Goal: Obtain resource: Download file/media

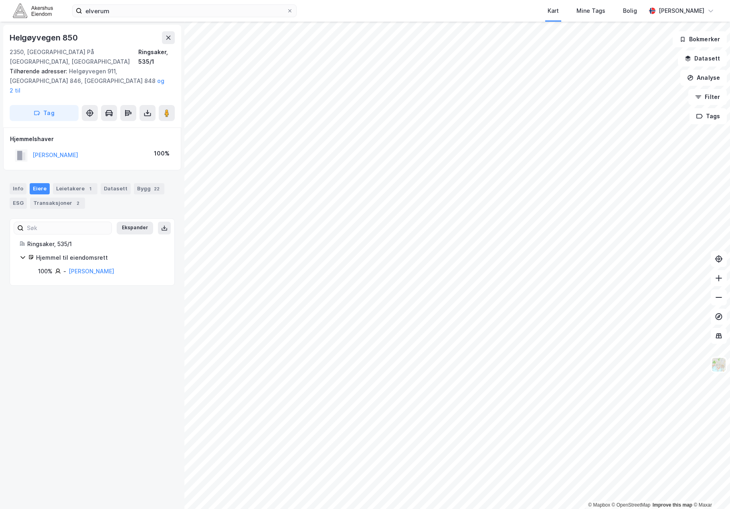
click at [167, 38] on icon at bounding box center [168, 37] width 6 height 6
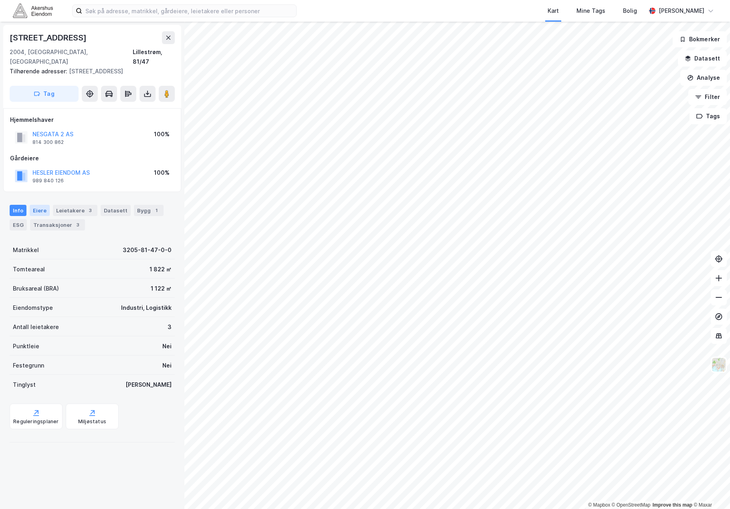
click at [37, 205] on div "Eiere" at bounding box center [40, 210] width 20 height 11
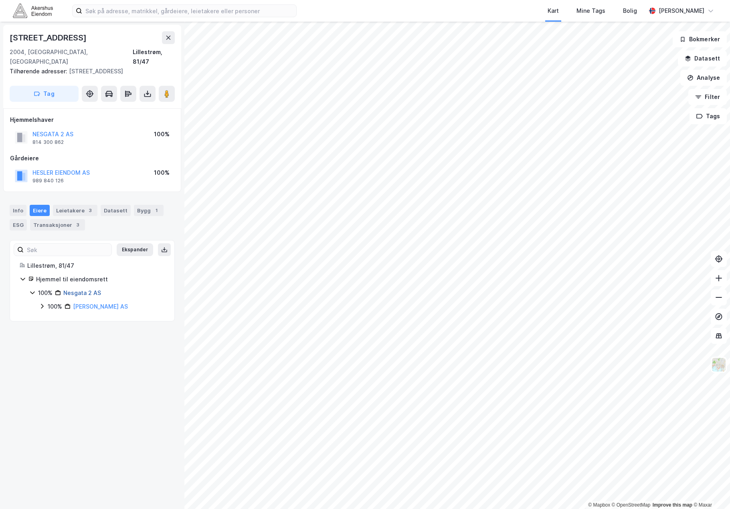
click at [85, 289] on link "Nesgata 2 AS" at bounding box center [82, 292] width 38 height 7
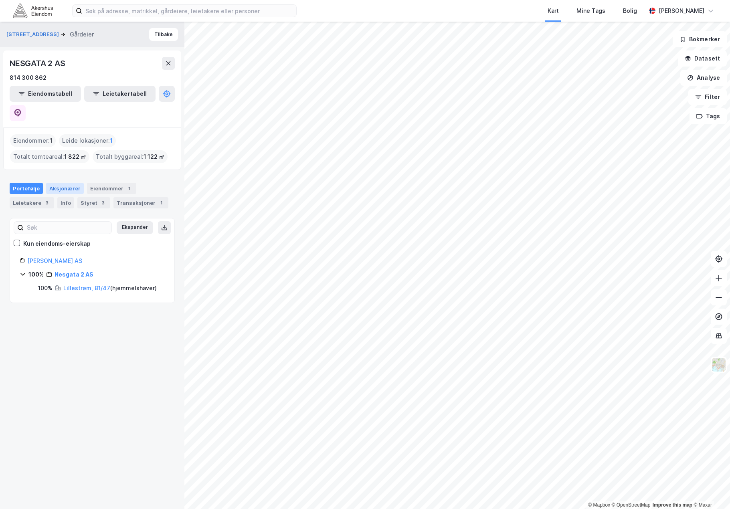
click at [62, 183] on div "Aksjonærer" at bounding box center [65, 188] width 38 height 11
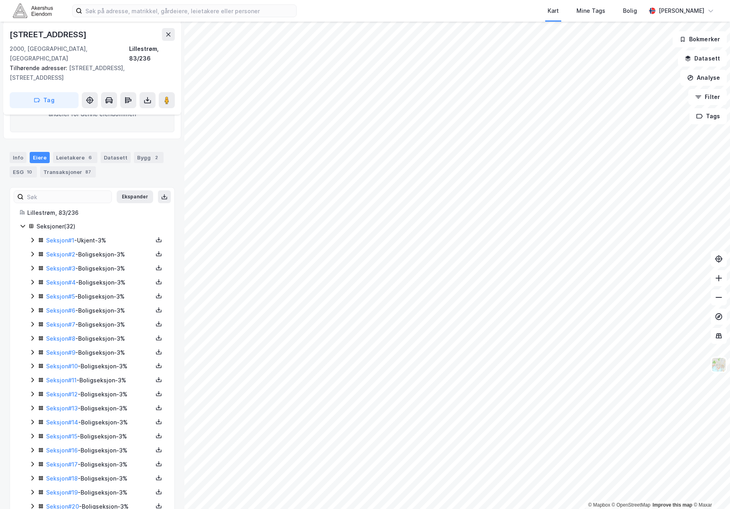
scroll to position [40, 0]
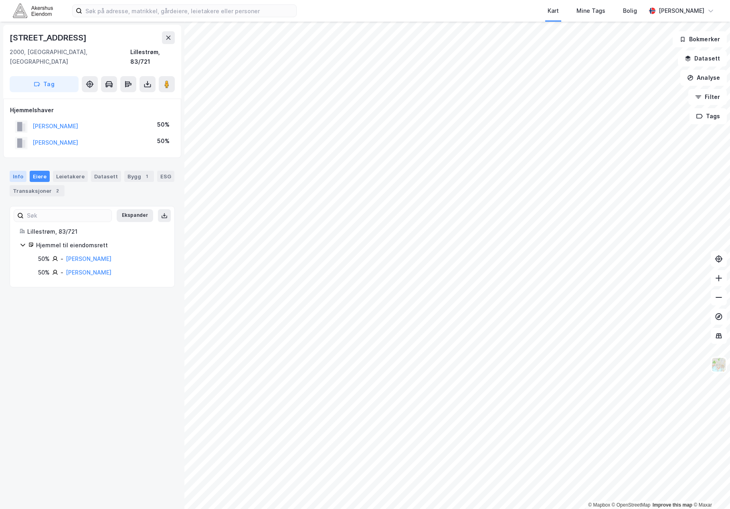
click at [15, 171] on div "Info" at bounding box center [18, 176] width 17 height 11
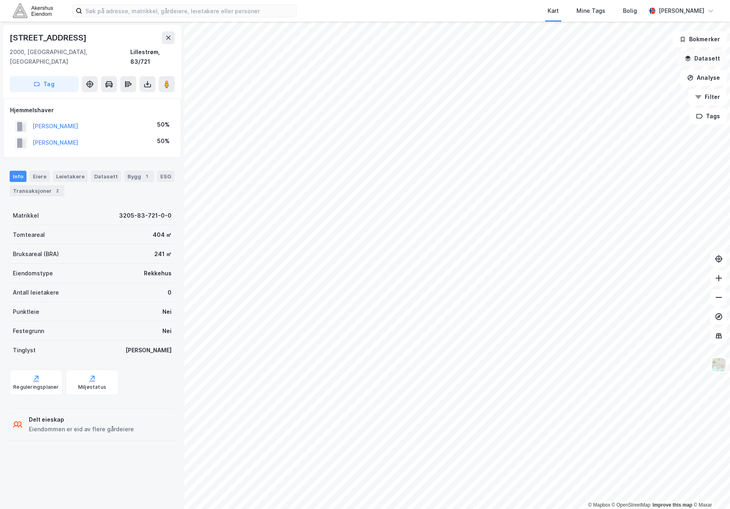
click at [708, 55] on button "Datasett" at bounding box center [702, 59] width 49 height 16
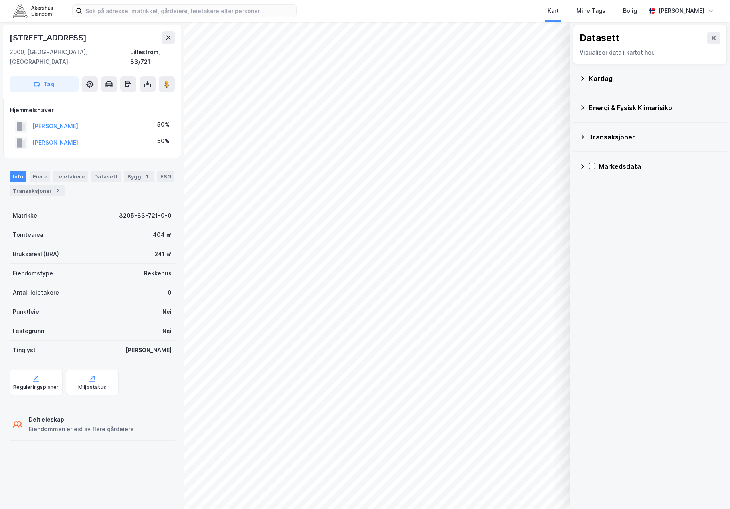
click at [582, 78] on icon at bounding box center [582, 78] width 6 height 6
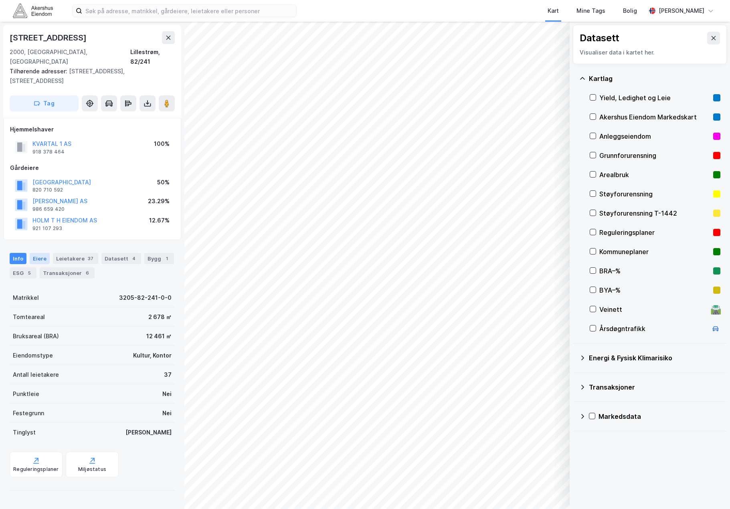
click at [45, 253] on div "Eiere" at bounding box center [40, 258] width 20 height 11
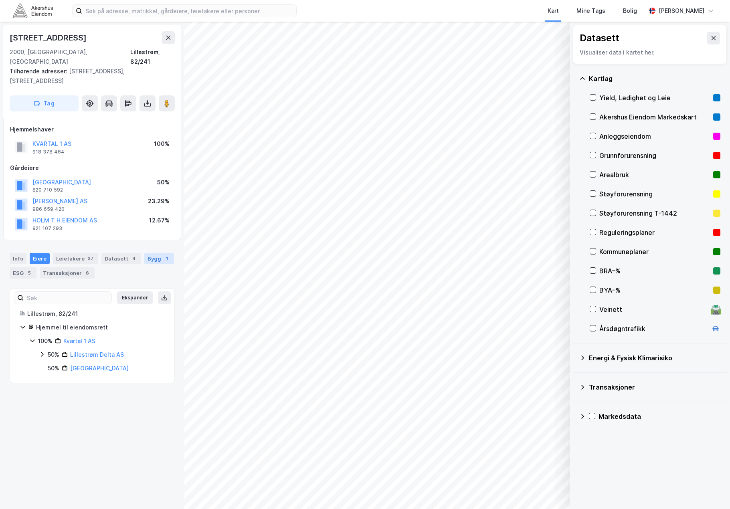
click at [150, 253] on div "Bygg 1" at bounding box center [159, 258] width 30 height 11
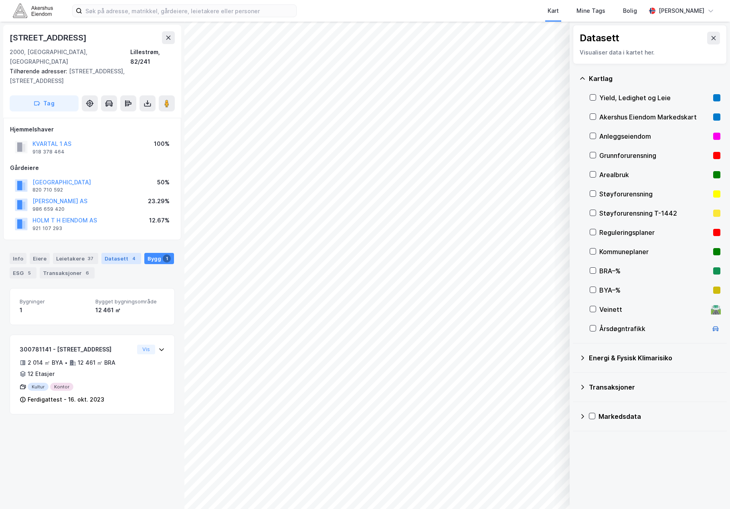
click at [121, 253] on div "Datasett 4" at bounding box center [121, 258] width 40 height 11
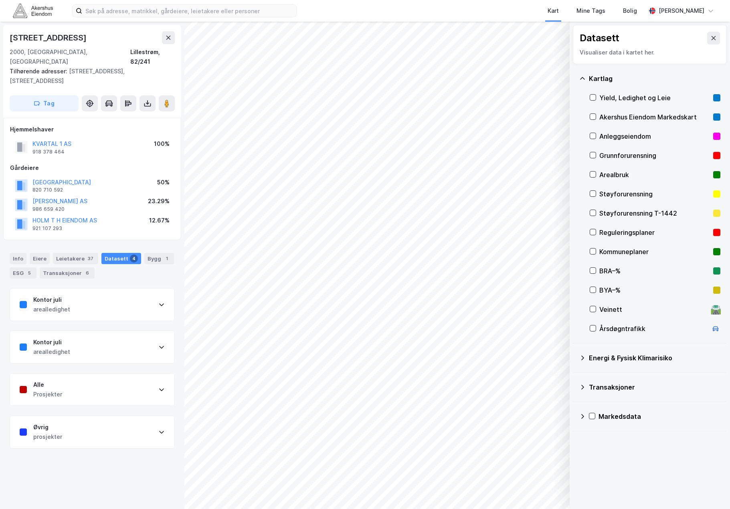
click at [138, 331] on div "Kontor juli arealledighet" at bounding box center [92, 347] width 164 height 32
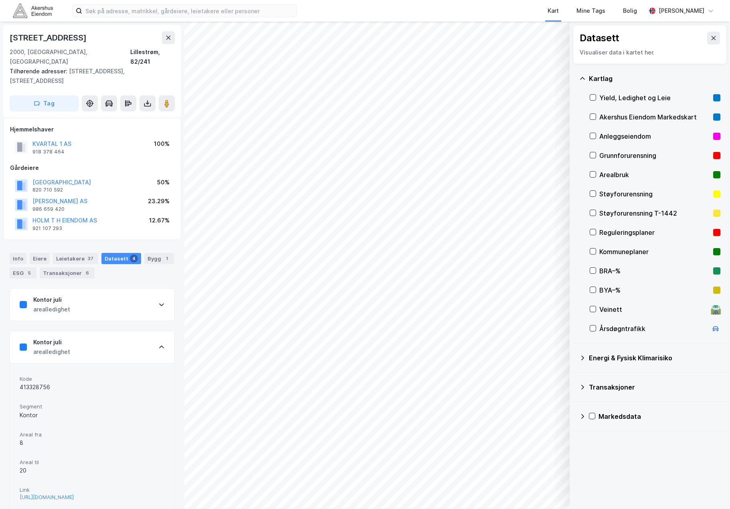
click at [137, 331] on div "Kontor juli arealledighet" at bounding box center [92, 347] width 164 height 32
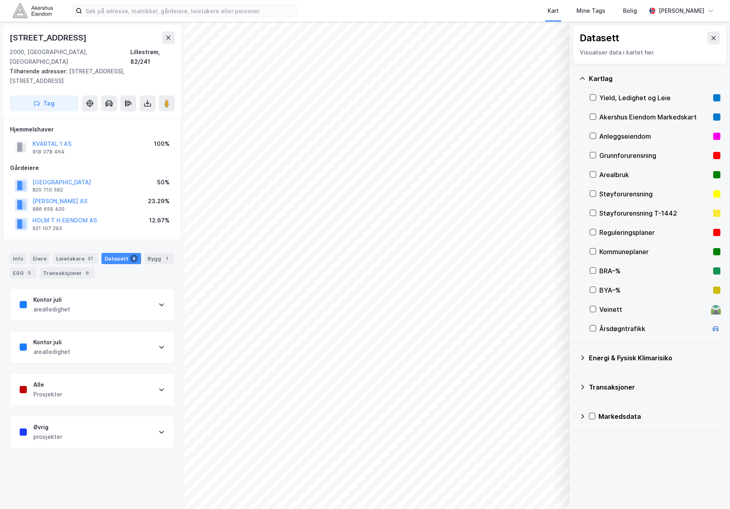
click at [142, 379] on div "Alle Prosjekter" at bounding box center [92, 390] width 164 height 32
click at [140, 376] on div "Alle Prosjekter" at bounding box center [92, 390] width 164 height 32
click at [142, 294] on div "Kontor juli arealledighet" at bounding box center [92, 305] width 164 height 32
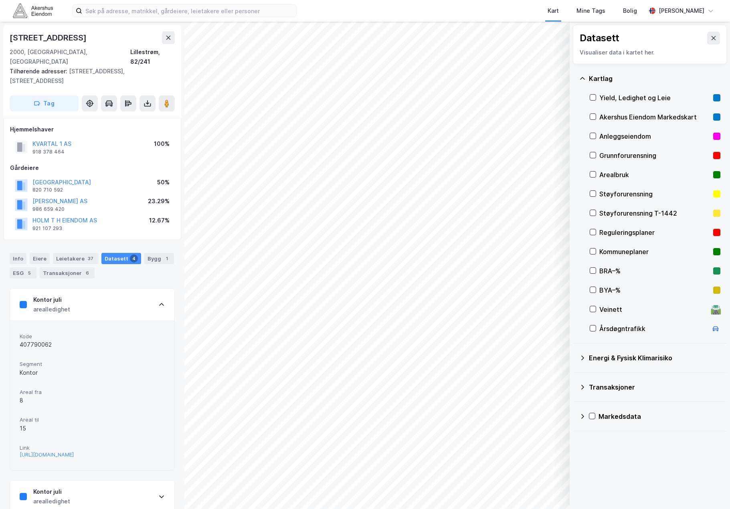
click at [143, 289] on div "Kontor juli arealledighet" at bounding box center [92, 305] width 164 height 32
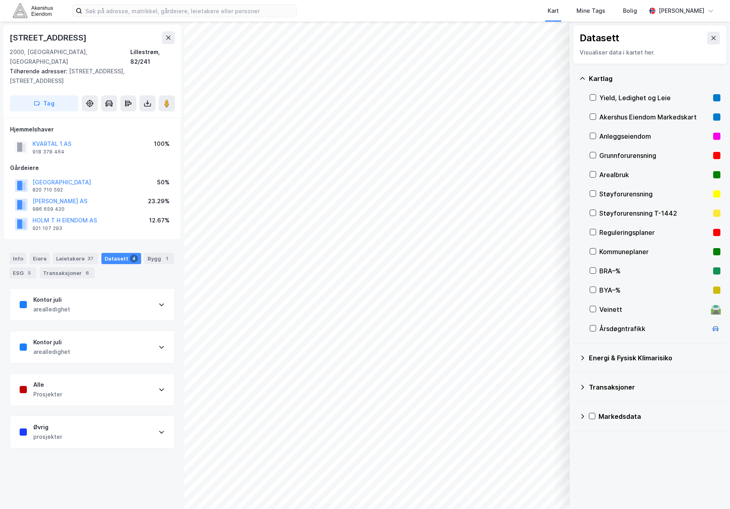
click at [144, 378] on div "Alle Prosjekter" at bounding box center [92, 390] width 164 height 32
click at [144, 377] on div "Alle Prosjekter" at bounding box center [92, 390] width 164 height 32
click at [135, 421] on div "Øvrig prosjekter" at bounding box center [92, 432] width 164 height 32
click at [133, 416] on div "Øvrig prosjekter" at bounding box center [92, 432] width 164 height 32
click at [21, 267] on div "ESG 5" at bounding box center [23, 272] width 27 height 11
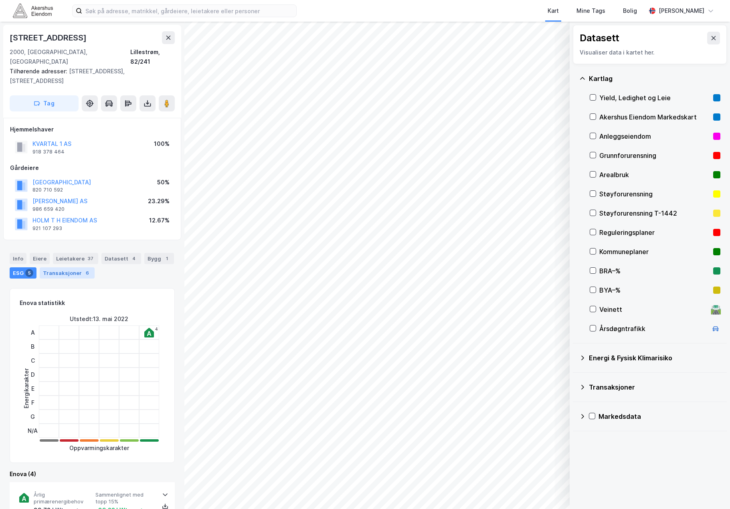
click at [64, 267] on div "Transaksjoner 6" at bounding box center [67, 272] width 55 height 11
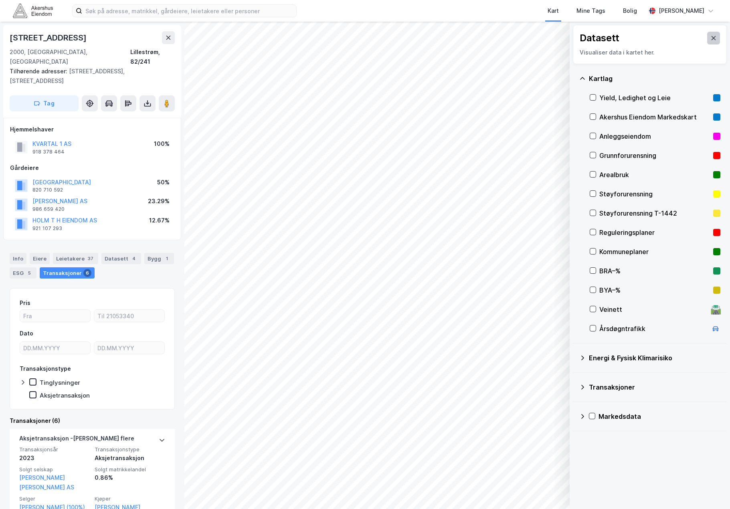
click at [707, 34] on button at bounding box center [713, 38] width 13 height 13
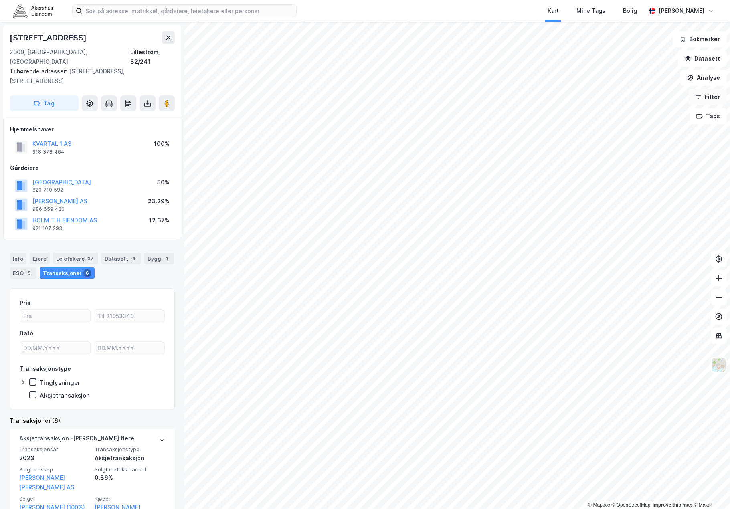
click at [709, 98] on button "Filter" at bounding box center [707, 97] width 38 height 16
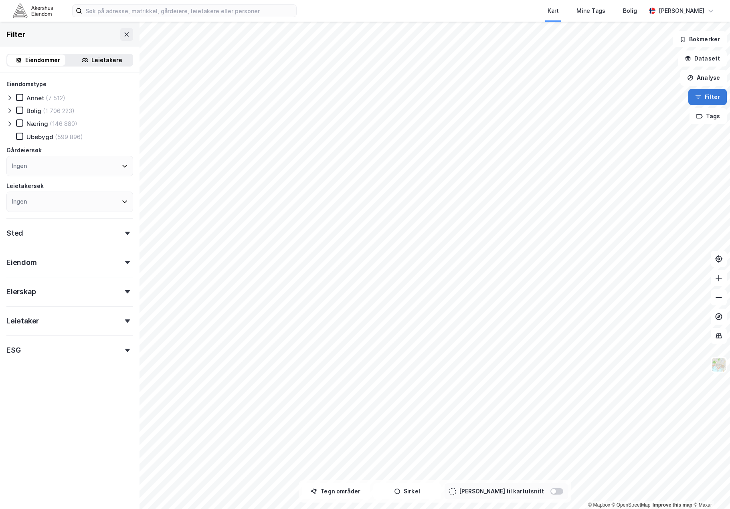
click at [709, 98] on button "Filter" at bounding box center [707, 97] width 38 height 16
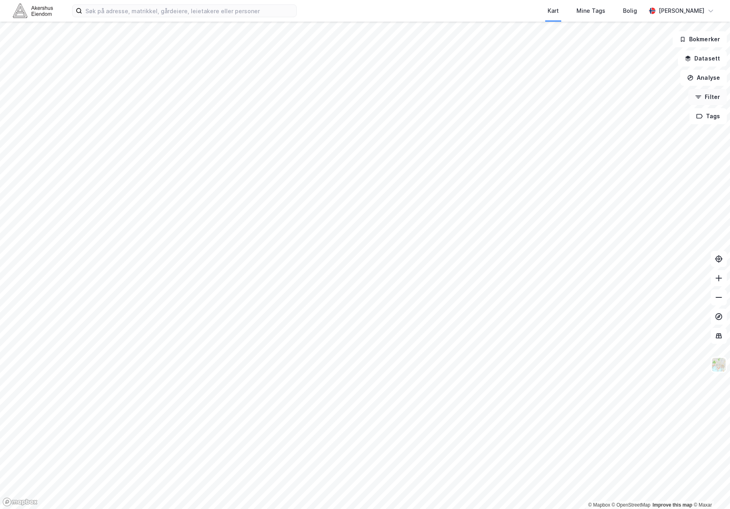
click at [709, 98] on button "Filter" at bounding box center [707, 97] width 38 height 16
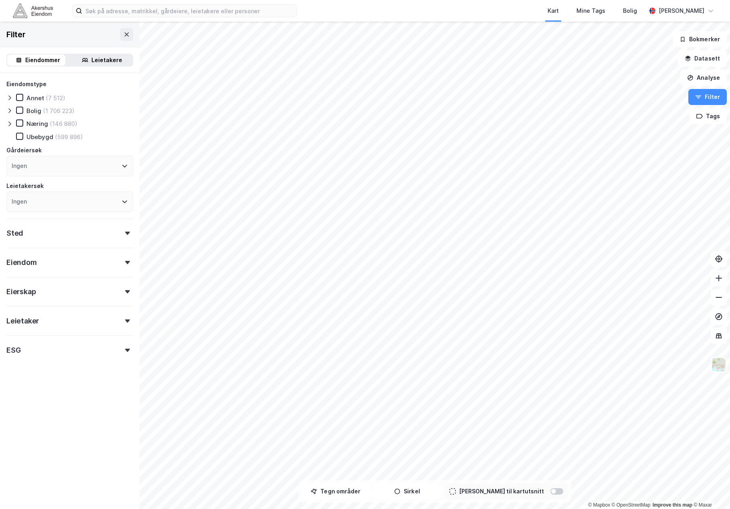
click at [119, 268] on div "Eiendom" at bounding box center [69, 259] width 127 height 23
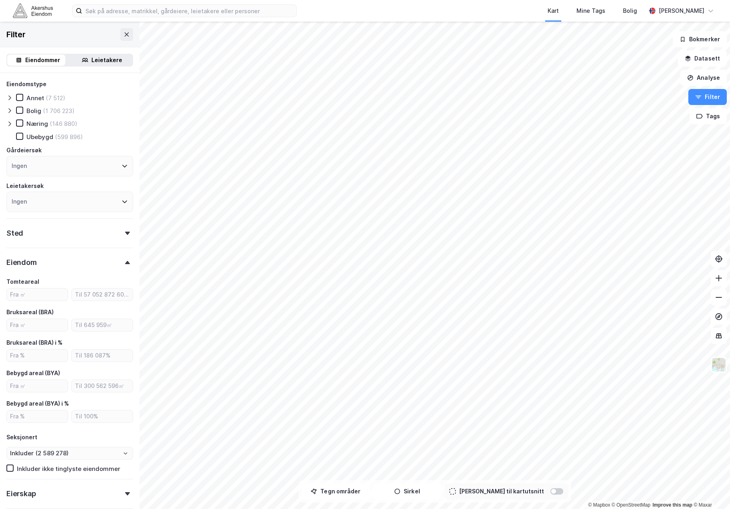
click at [120, 264] on div "Eiendom" at bounding box center [69, 259] width 127 height 23
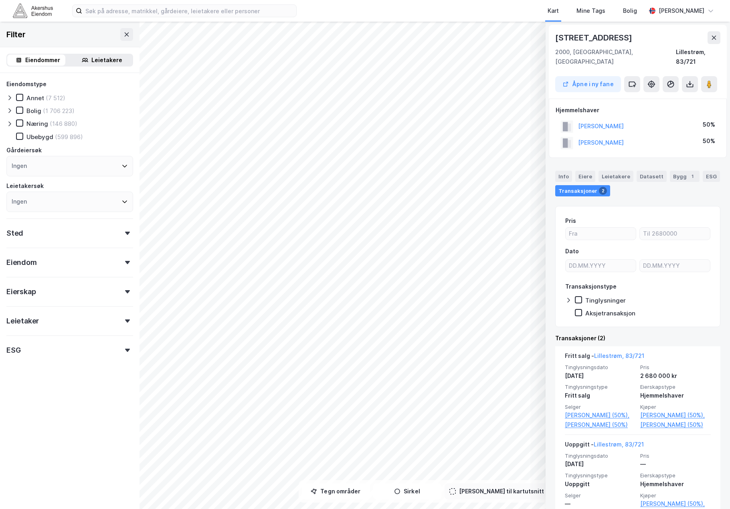
click at [555, 174] on div "Info [PERSON_NAME] Datasett Bygg 1 ESG Transaksjoner 2" at bounding box center [638, 180] width 184 height 38
click at [559, 171] on div "Info" at bounding box center [563, 176] width 17 height 11
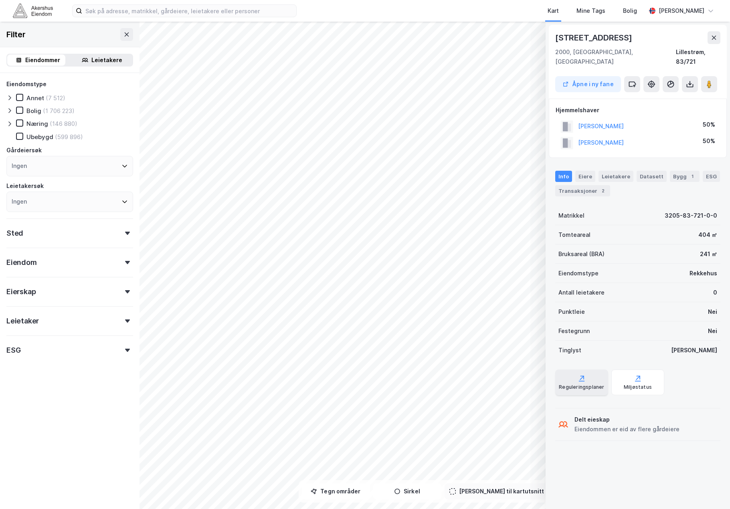
click at [583, 384] on div "Reguleringsplaner" at bounding box center [581, 387] width 45 height 6
click at [587, 76] on button "Åpne i ny fane" at bounding box center [588, 84] width 66 height 16
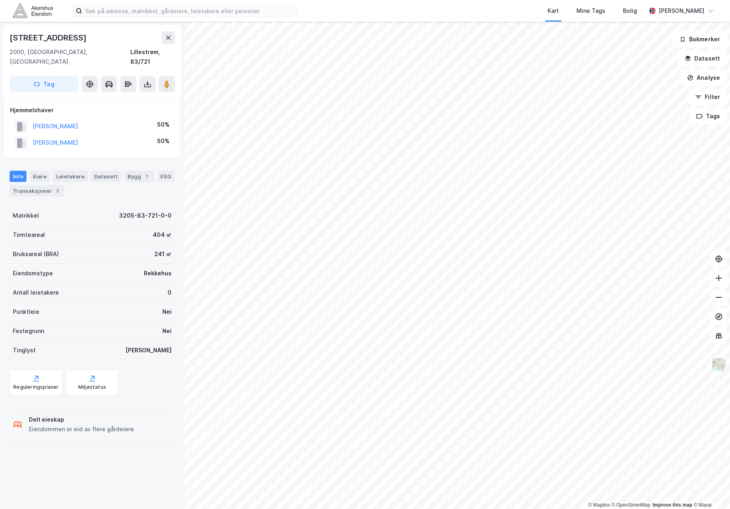
click at [80, 425] on div "Eiendommen er eid av flere gårdeiere" at bounding box center [81, 430] width 105 height 10
click at [153, 76] on button at bounding box center [148, 84] width 16 height 16
click at [130, 97] on div "Last ned grunnbok" at bounding box center [108, 100] width 47 height 6
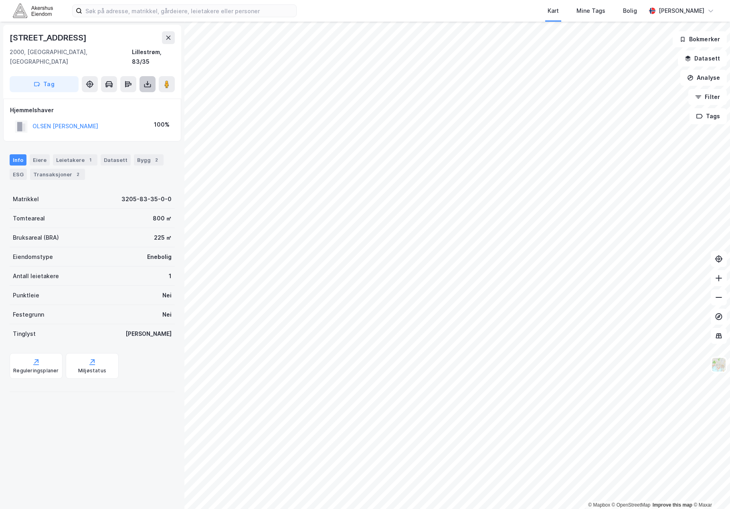
click at [151, 80] on icon at bounding box center [148, 84] width 8 height 8
click at [117, 97] on div "Last ned grunnbok" at bounding box center [108, 100] width 47 height 6
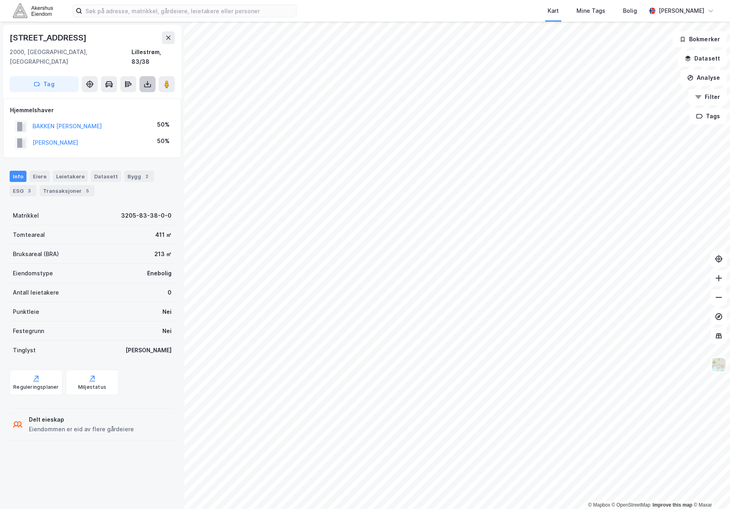
click at [148, 80] on icon at bounding box center [148, 84] width 8 height 8
click at [116, 97] on div "Last ned grunnbok" at bounding box center [108, 100] width 47 height 6
